Goal: Transaction & Acquisition: Purchase product/service

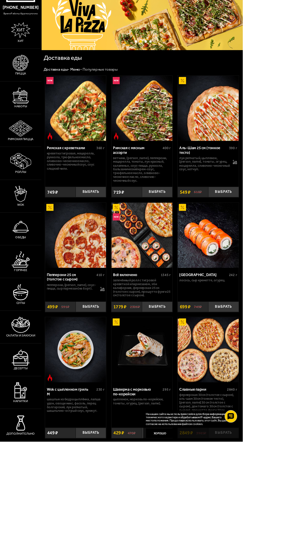
click at [261, 161] on img at bounding box center [246, 152] width 72 height 77
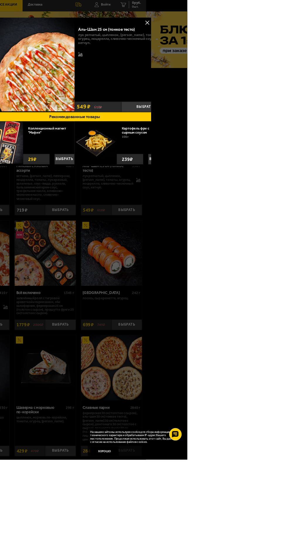
click at [265, 126] on button "Выбрать" at bounding box center [236, 129] width 55 height 12
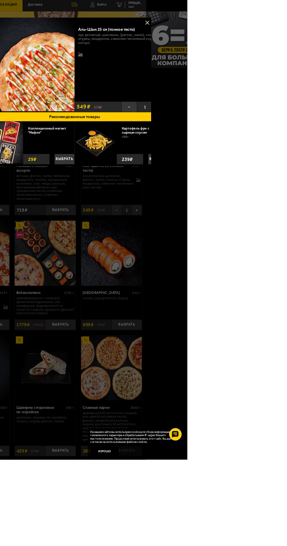
scroll to position [0, 21]
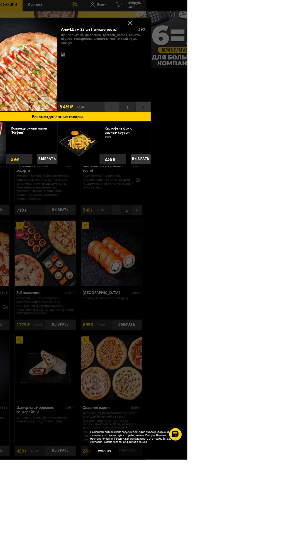
click at [224, 28] on button at bounding box center [219, 29] width 9 height 9
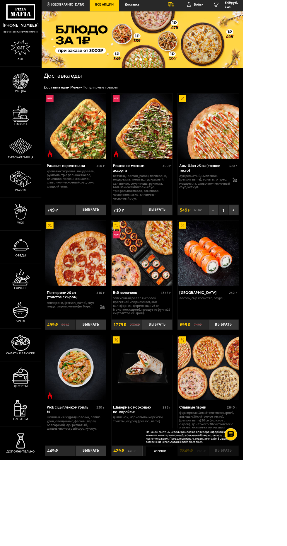
click at [33, 108] on img at bounding box center [24, 98] width 19 height 19
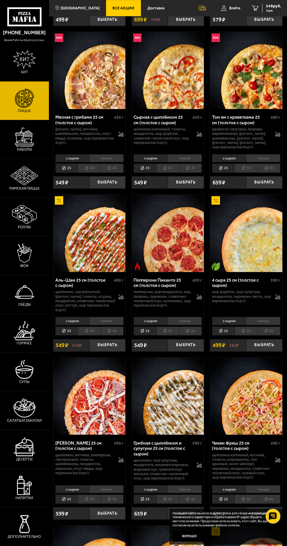
scroll to position [345, 0]
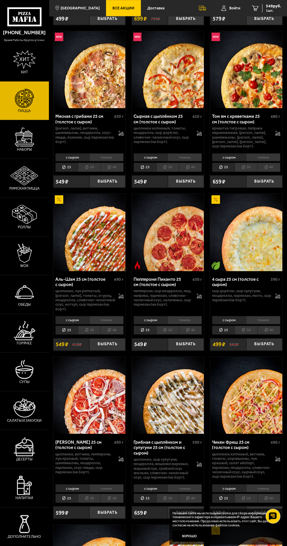
click at [95, 230] on img at bounding box center [89, 232] width 72 height 77
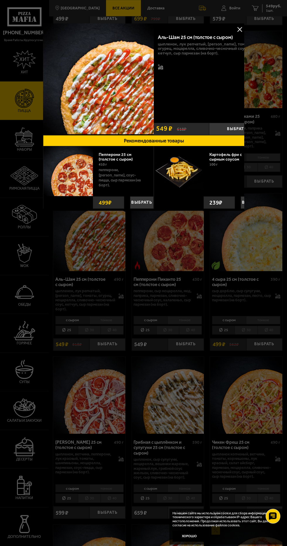
click at [216, 287] on div at bounding box center [143, 273] width 287 height 546
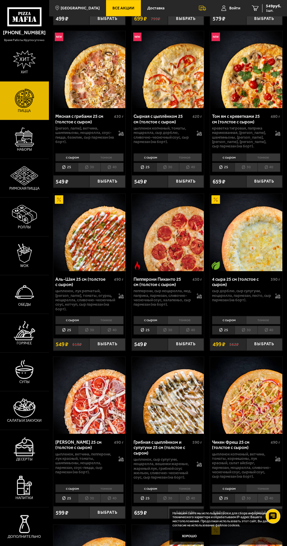
click at [115, 319] on li "тонкое" at bounding box center [106, 320] width 34 height 8
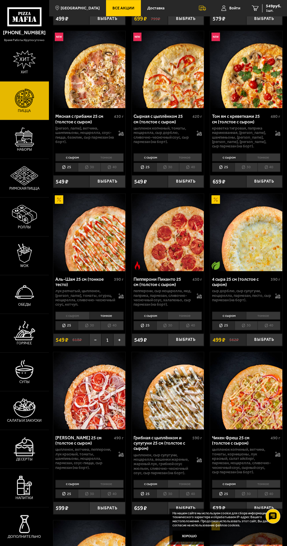
click at [114, 324] on li "40" at bounding box center [112, 325] width 23 height 9
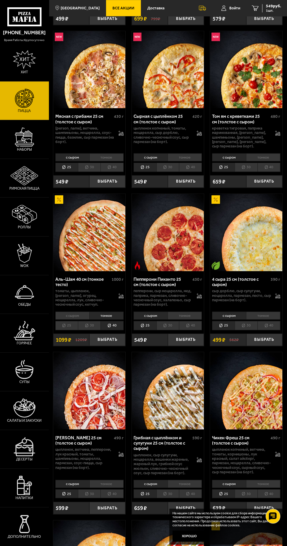
click at [92, 324] on li "30" at bounding box center [89, 325] width 23 height 9
click at [114, 324] on li "40" at bounding box center [112, 325] width 23 height 9
